Goal: Task Accomplishment & Management: Use online tool/utility

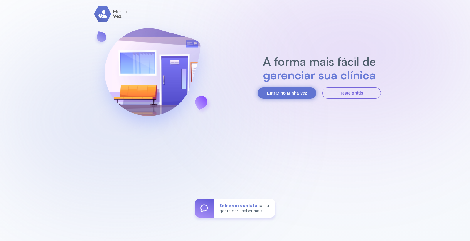
click at [291, 96] on button "Entrar no Minha Vez" at bounding box center [286, 92] width 59 height 11
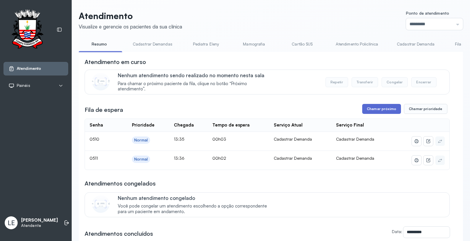
click at [362, 108] on button "Chamar próximo" at bounding box center [381, 109] width 39 height 10
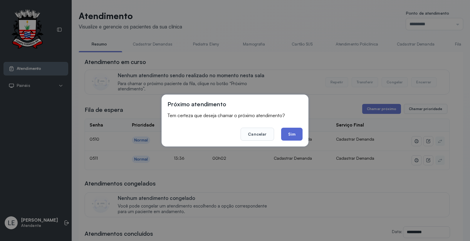
click at [294, 134] on button "Sim" at bounding box center [291, 134] width 21 height 13
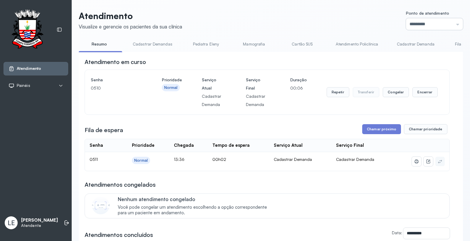
click at [430, 22] on input "*********" at bounding box center [434, 24] width 57 height 12
type input "*********"
click at [417, 95] on div "**********" at bounding box center [271, 178] width 384 height 335
click at [414, 90] on button "Encerrar" at bounding box center [424, 92] width 25 height 10
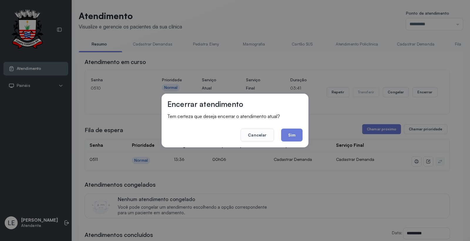
click at [279, 133] on footer "Cancelar Sim" at bounding box center [234, 130] width 135 height 21
click at [294, 131] on button "Sim" at bounding box center [291, 135] width 21 height 13
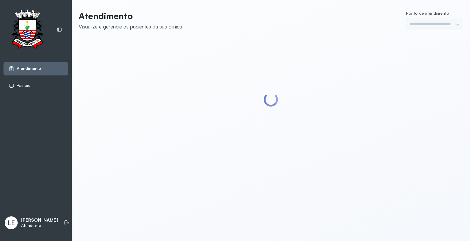
type input "*********"
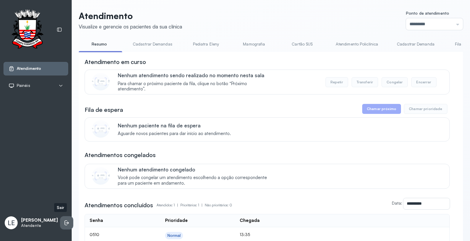
click at [64, 222] on icon at bounding box center [67, 223] width 6 height 6
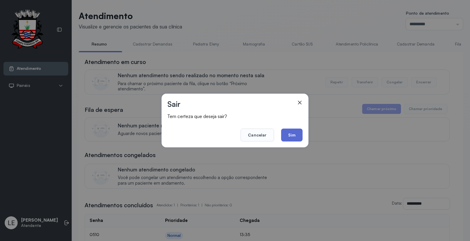
click at [288, 135] on button "Sim" at bounding box center [291, 135] width 21 height 13
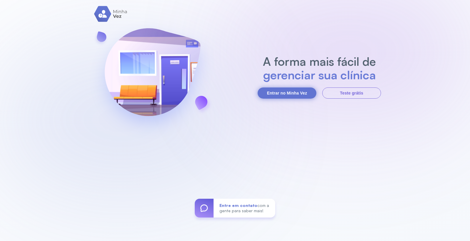
click at [301, 96] on button "Entrar no Minha Vez" at bounding box center [286, 92] width 59 height 11
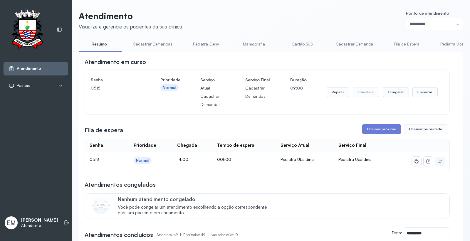
click at [420, 81] on div "Repetir Transferir Congelar Encerrar" at bounding box center [381, 92] width 111 height 33
click at [420, 90] on button "Encerrar" at bounding box center [424, 92] width 25 height 10
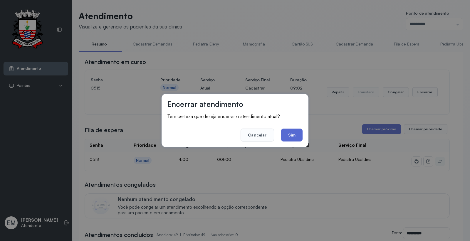
click at [293, 131] on button "Sim" at bounding box center [291, 135] width 21 height 13
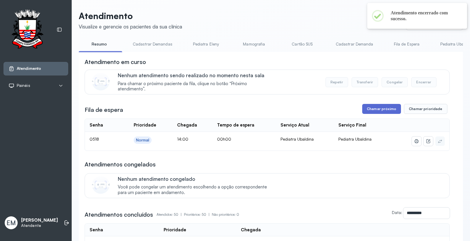
click at [377, 113] on button "Chamar próximo" at bounding box center [381, 109] width 39 height 10
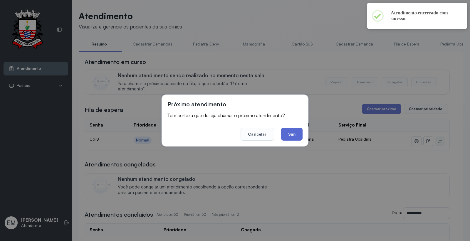
click at [301, 130] on button "Sim" at bounding box center [291, 134] width 21 height 13
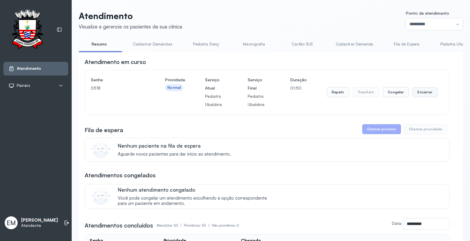
click at [421, 90] on button "Encerrar" at bounding box center [424, 92] width 25 height 10
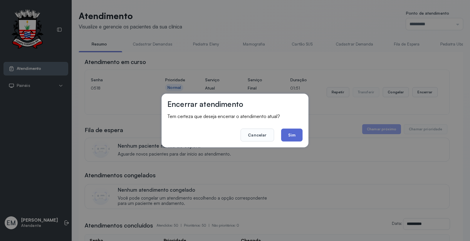
click at [286, 130] on button "Sim" at bounding box center [291, 135] width 21 height 13
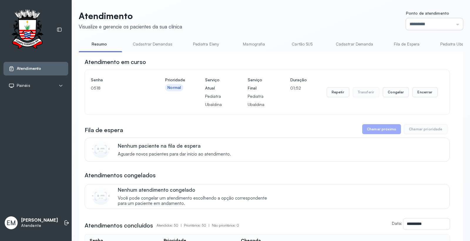
click at [419, 21] on input "*********" at bounding box center [434, 24] width 57 height 12
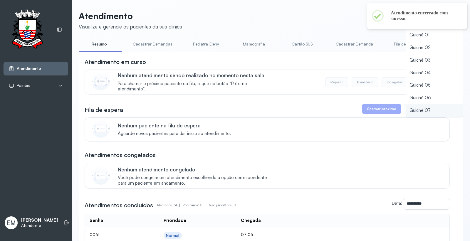
scroll to position [26, 0]
type input "*********"
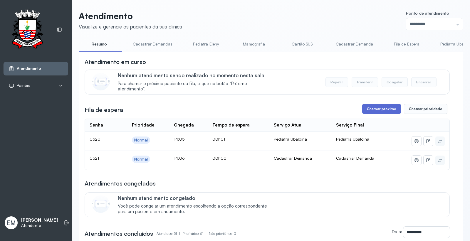
click at [372, 109] on button "Chamar próximo" at bounding box center [381, 109] width 39 height 10
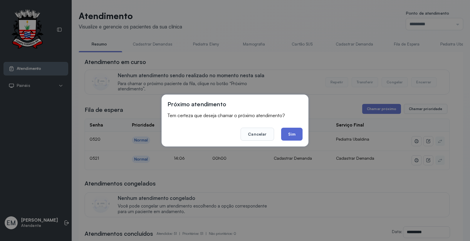
click at [299, 128] on button "Sim" at bounding box center [291, 134] width 21 height 13
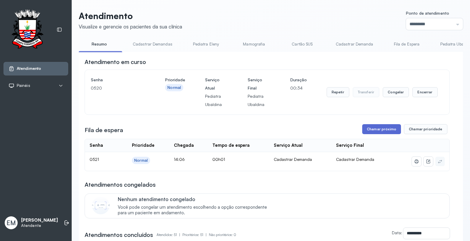
click at [383, 134] on button "Chamar próximo" at bounding box center [381, 129] width 39 height 10
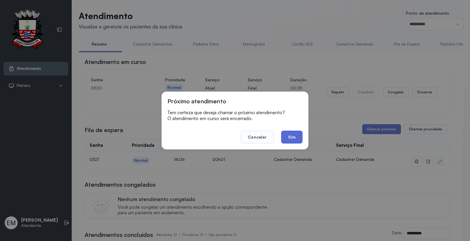
click at [291, 139] on button "Sim" at bounding box center [291, 137] width 21 height 13
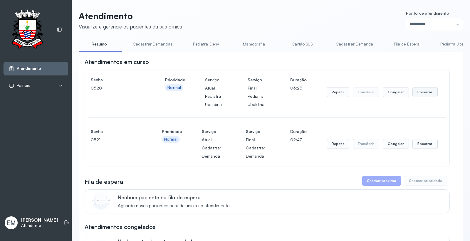
click at [422, 91] on button "Encerrar" at bounding box center [424, 92] width 25 height 10
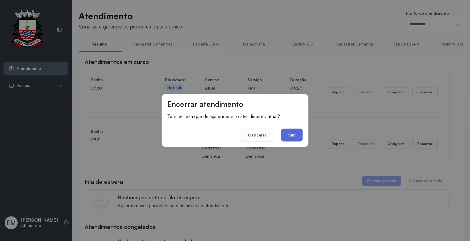
click at [294, 137] on button "Sim" at bounding box center [291, 135] width 21 height 13
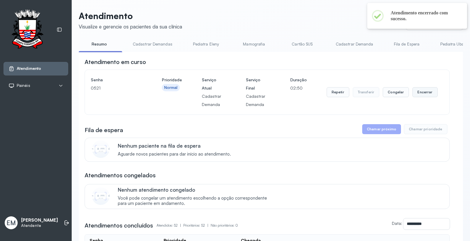
click at [412, 95] on button "Encerrar" at bounding box center [424, 92] width 25 height 10
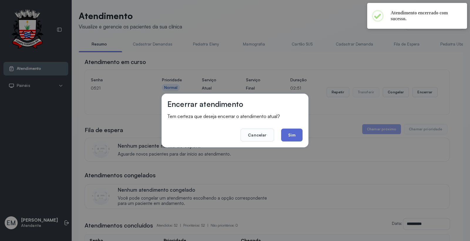
click at [286, 135] on button "Sim" at bounding box center [291, 135] width 21 height 13
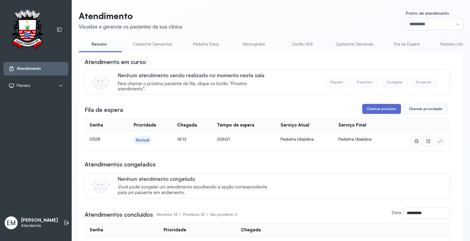
click at [380, 114] on button "Chamar próximo" at bounding box center [381, 109] width 39 height 10
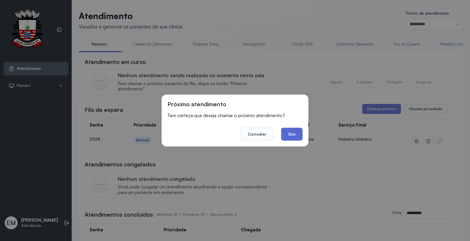
click at [291, 135] on button "Sim" at bounding box center [291, 134] width 21 height 13
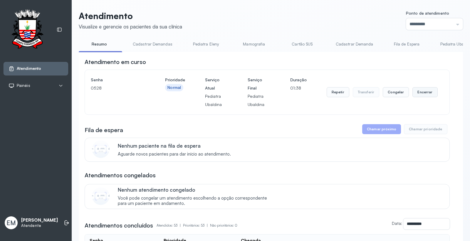
click at [412, 94] on button "Encerrar" at bounding box center [424, 92] width 25 height 10
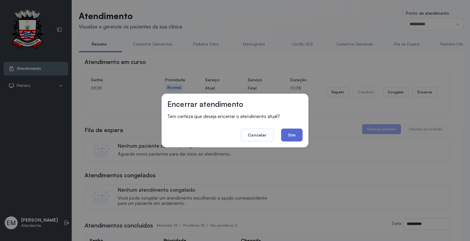
click at [297, 131] on button "Sim" at bounding box center [291, 135] width 21 height 13
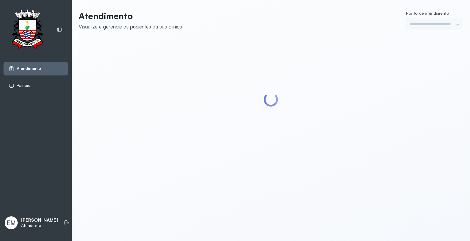
type input "*********"
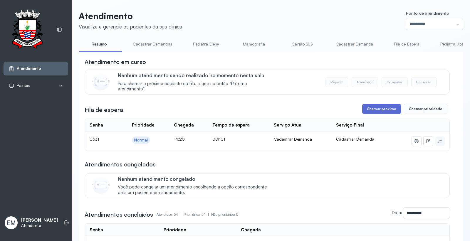
click at [373, 114] on button "Chamar próximo" at bounding box center [381, 109] width 39 height 10
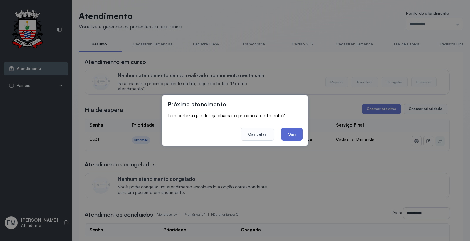
click at [292, 131] on button "Sim" at bounding box center [291, 134] width 21 height 13
